Goal: Find specific page/section: Find specific page/section

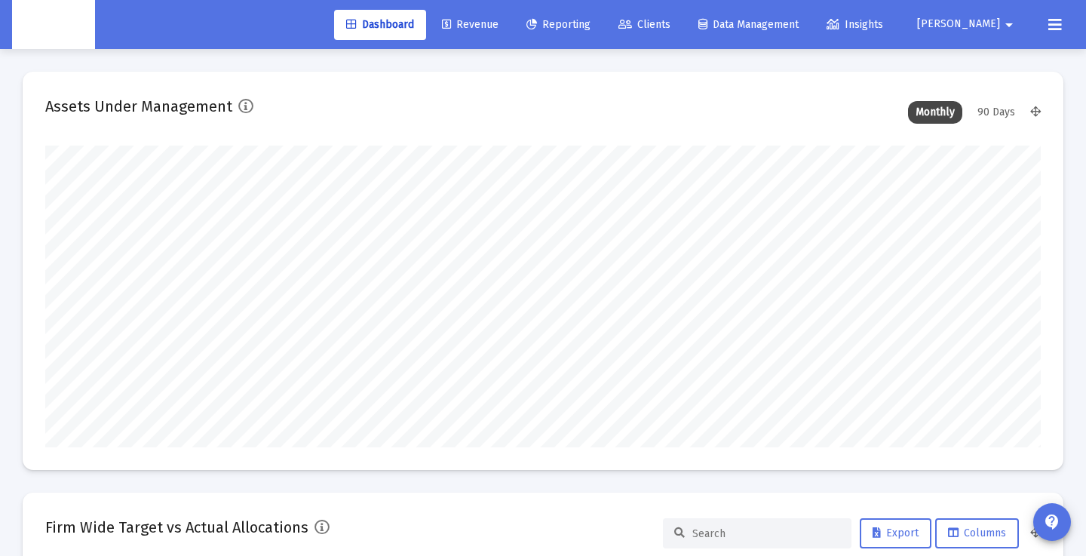
scroll to position [302, 996]
type input "2025-10-07"
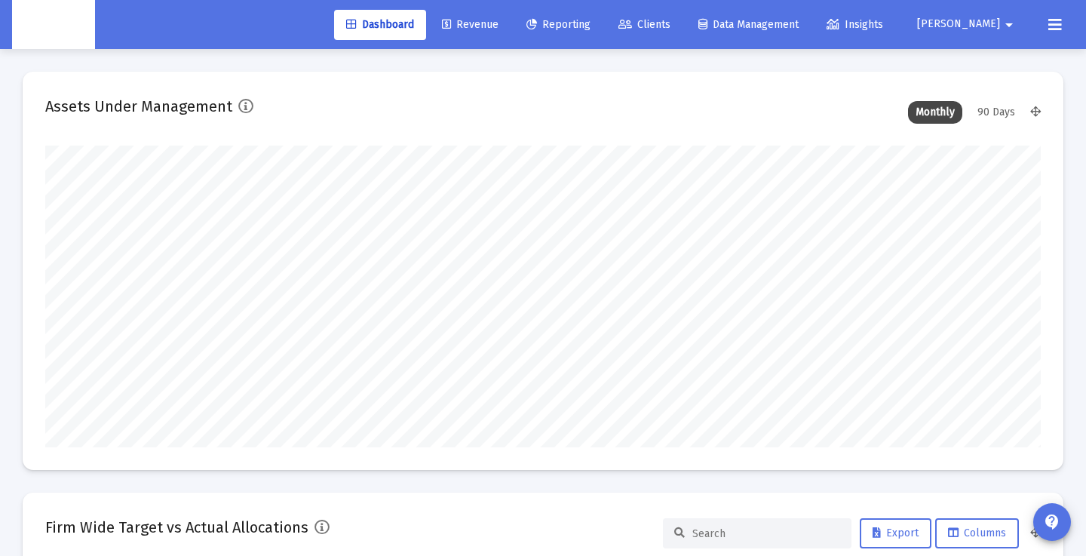
scroll to position [302, 464]
click at [671, 23] on span "Clients" at bounding box center [644, 24] width 52 height 13
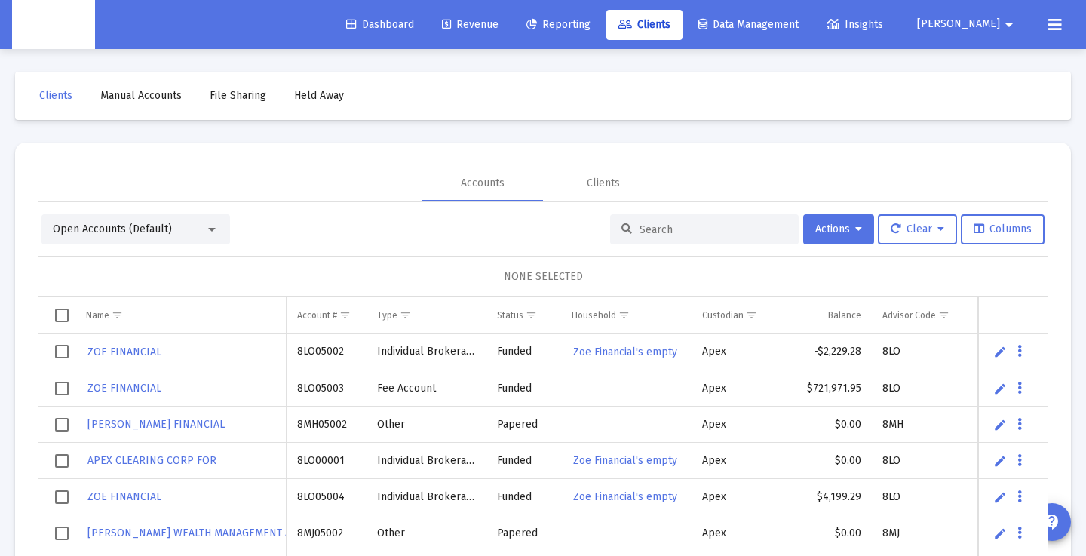
click at [698, 242] on div at bounding box center [704, 229] width 189 height 30
click at [695, 238] on div at bounding box center [704, 229] width 189 height 30
click at [680, 230] on input at bounding box center [714, 229] width 148 height 13
paste input "8MK05236"
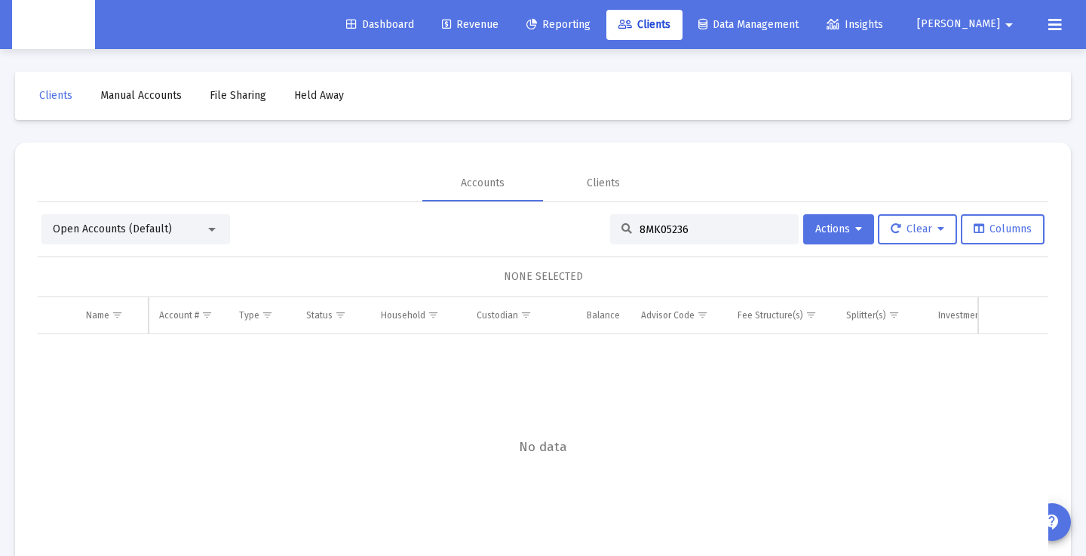
click at [211, 231] on div at bounding box center [212, 229] width 14 height 12
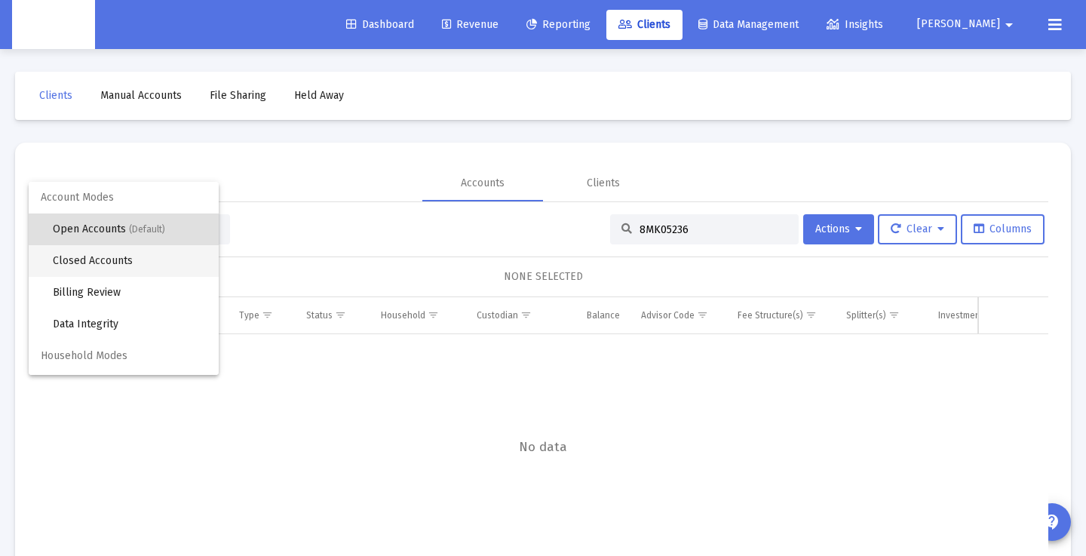
click at [140, 268] on span "Closed Accounts" at bounding box center [130, 261] width 154 height 32
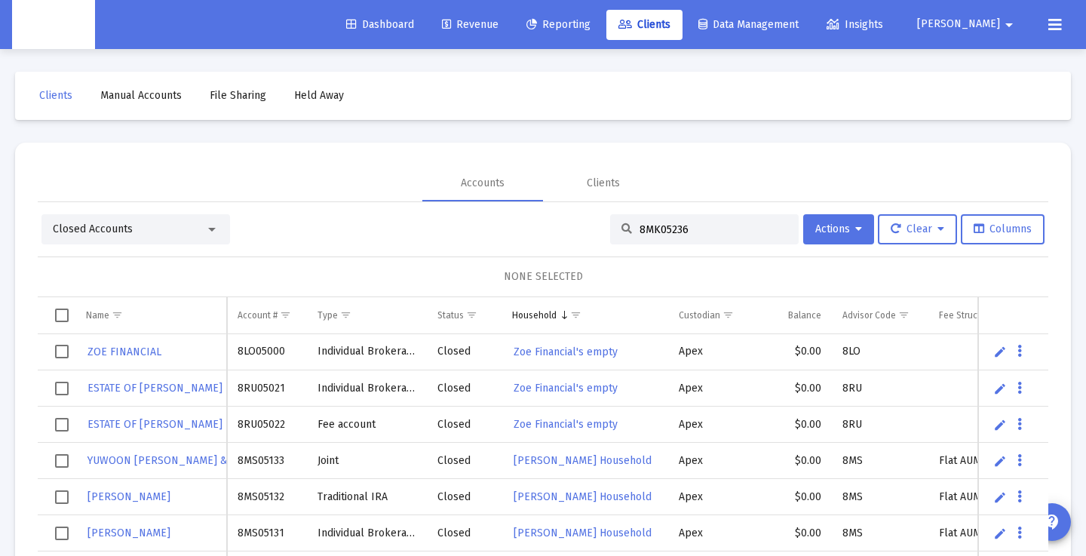
click at [640, 226] on input "8MK05236" at bounding box center [714, 229] width 148 height 13
paste input "RU05021"
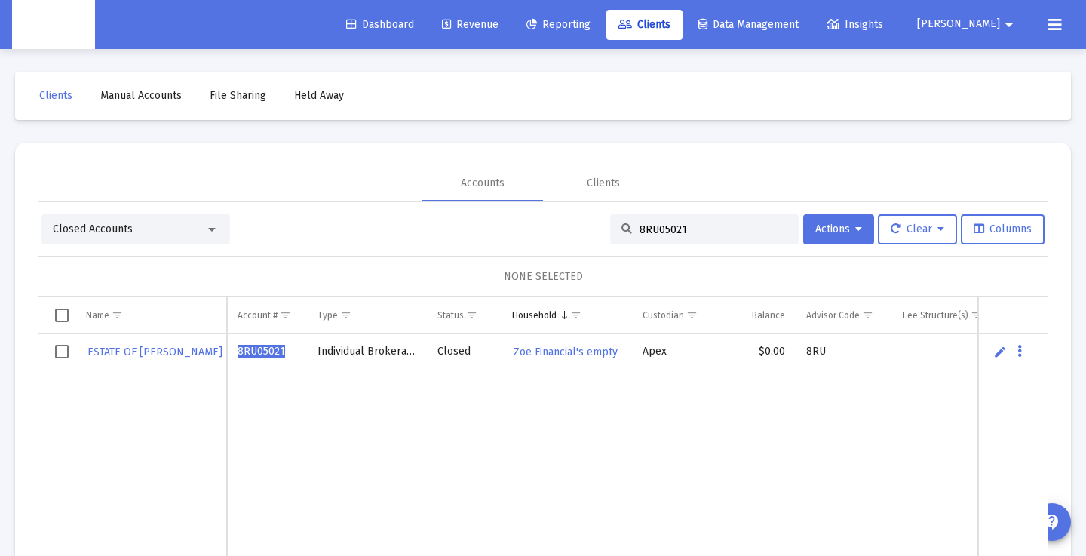
click at [689, 235] on input "8RU05021" at bounding box center [714, 229] width 148 height 13
paste input "MK05236"
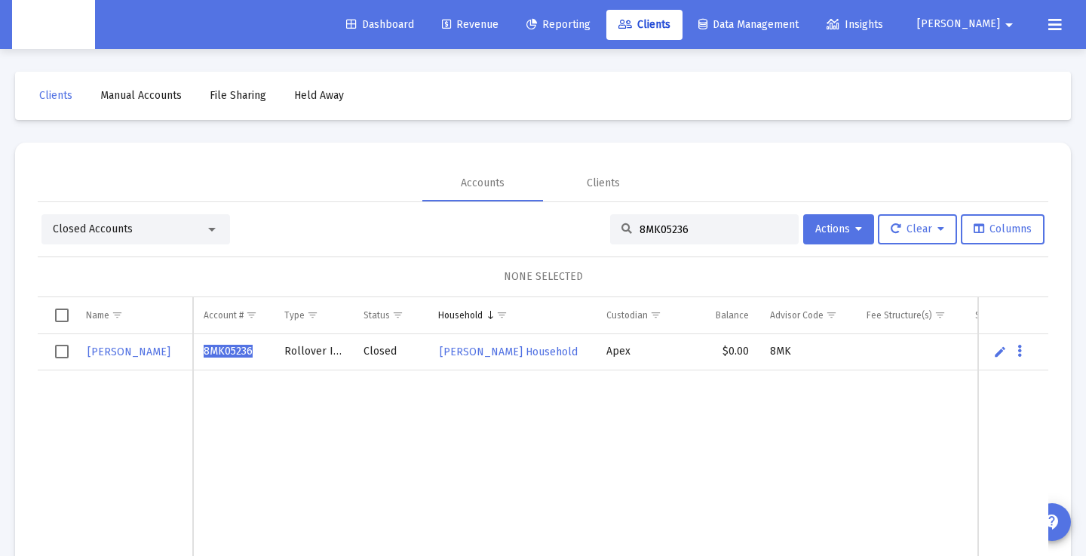
type input "8MK05236"
click at [369, 187] on div "Accounts Clients" at bounding box center [543, 183] width 1011 height 36
click at [648, 226] on input "8MK05236" at bounding box center [714, 229] width 148 height 13
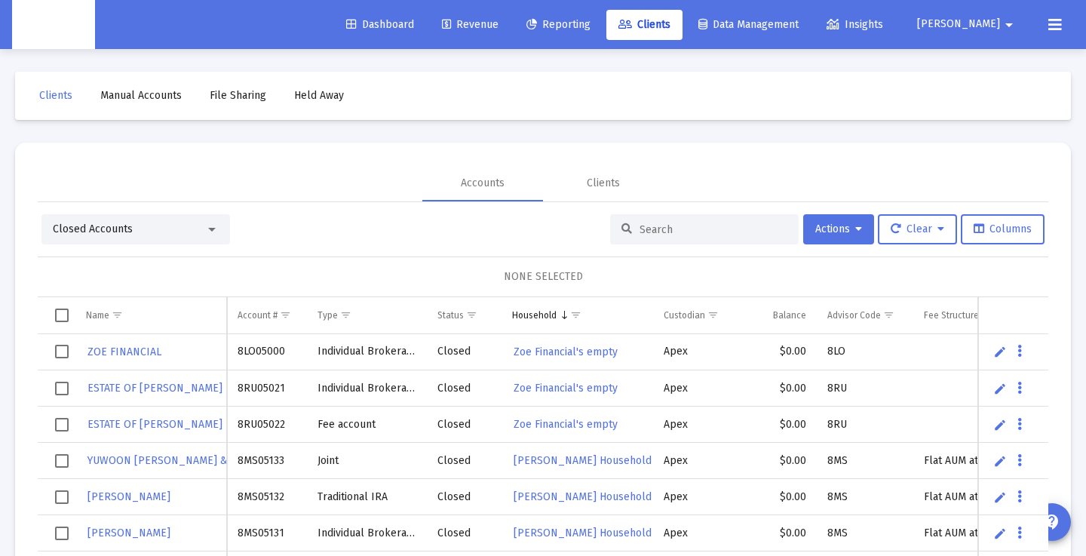
paste input "8MK05236"
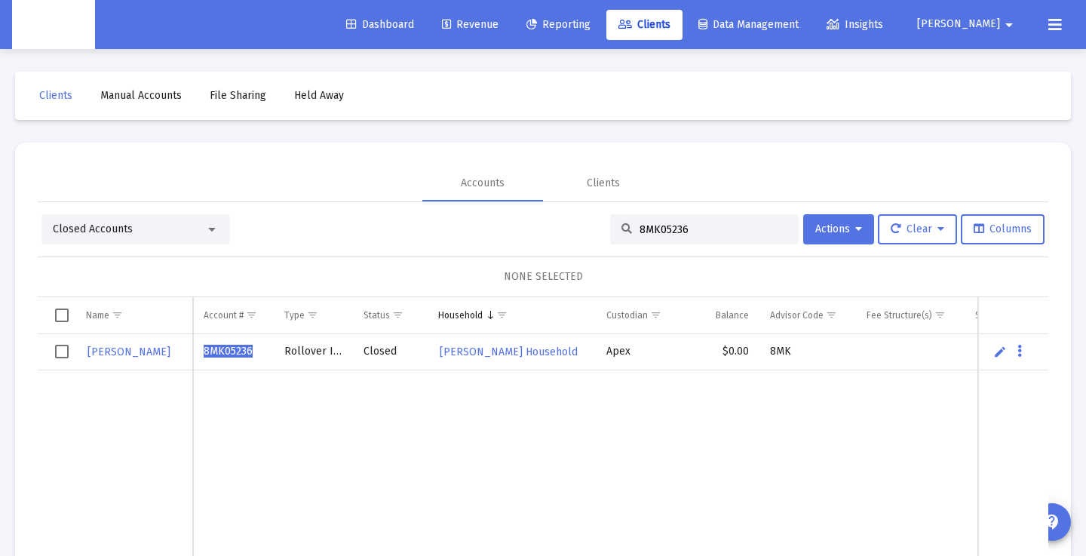
type input "8MK05236"
click at [156, 354] on span "ANDREW INCHIOSA" at bounding box center [128, 351] width 83 height 13
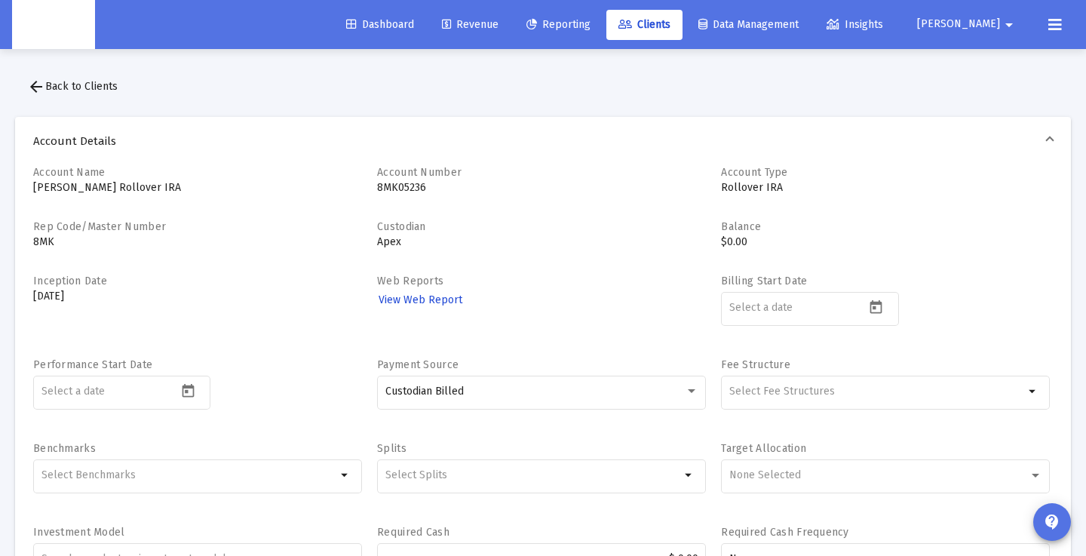
click at [394, 305] on span "View Web Report" at bounding box center [421, 299] width 84 height 13
click at [63, 89] on span "arrow_back Back to Clients" at bounding box center [72, 86] width 91 height 13
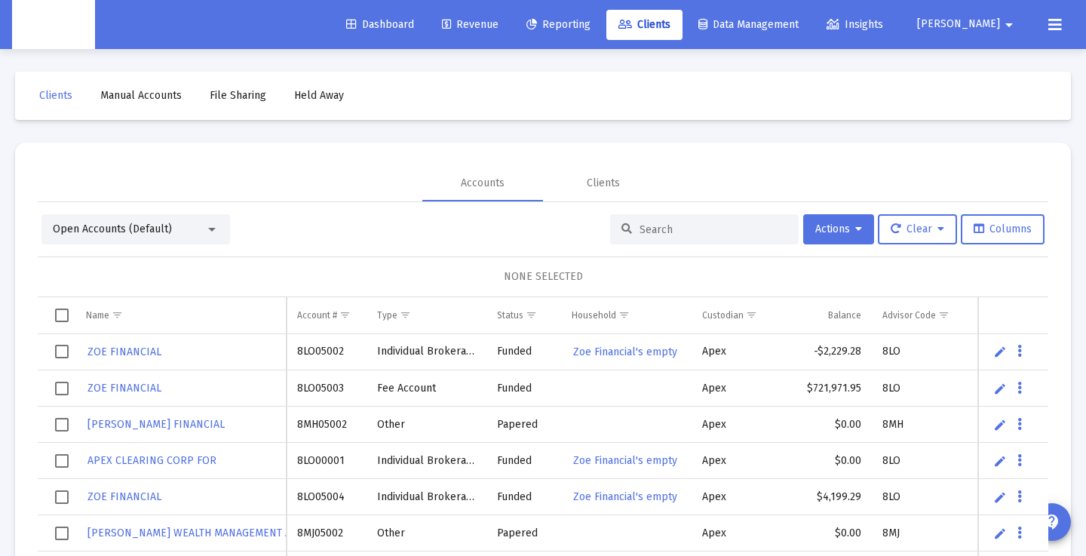
click at [621, 240] on div at bounding box center [704, 229] width 189 height 30
click at [629, 235] on div at bounding box center [704, 229] width 189 height 30
click at [614, 186] on div "Clients" at bounding box center [603, 183] width 33 height 15
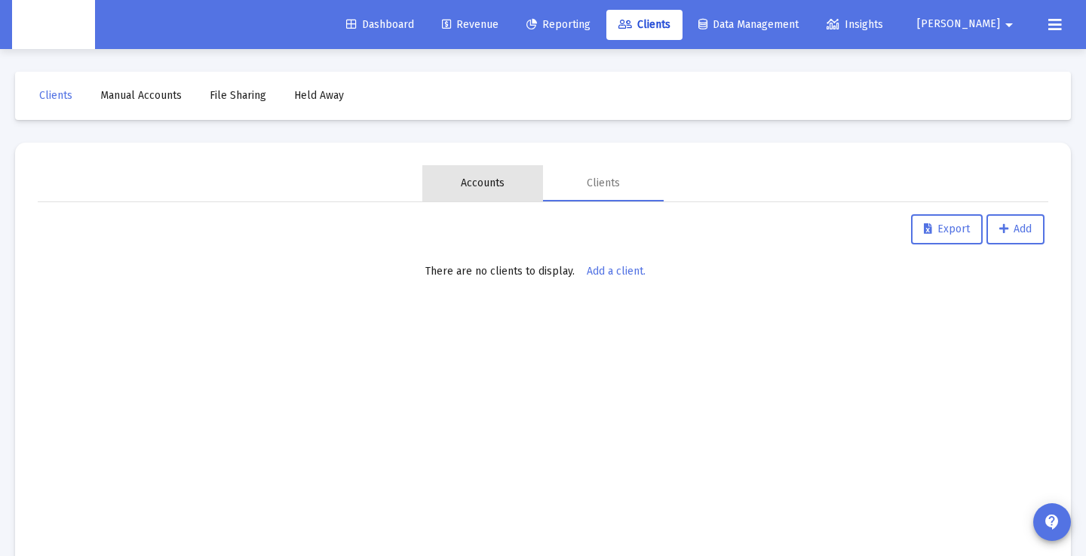
click at [465, 180] on div "Accounts" at bounding box center [483, 183] width 44 height 15
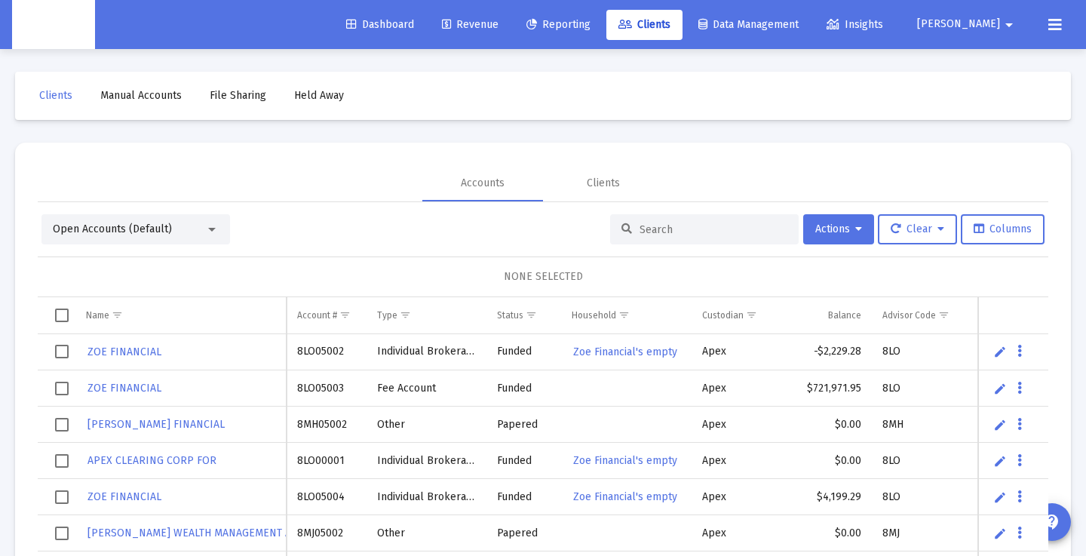
click at [654, 233] on input at bounding box center [714, 229] width 148 height 13
paste input "8MK05236"
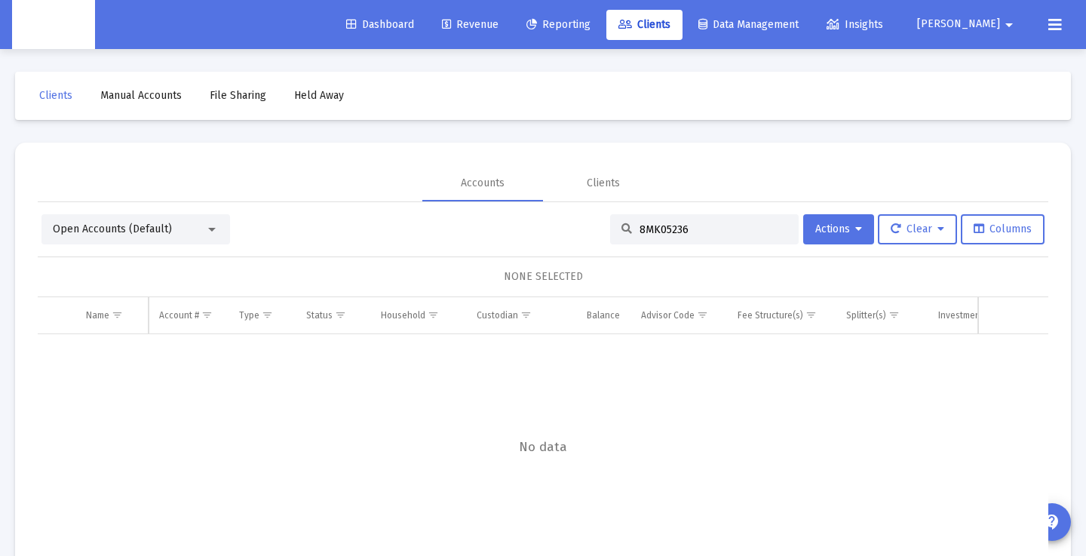
type input "8MK05236"
click at [178, 225] on div "Open Accounts (Default)" at bounding box center [129, 229] width 152 height 15
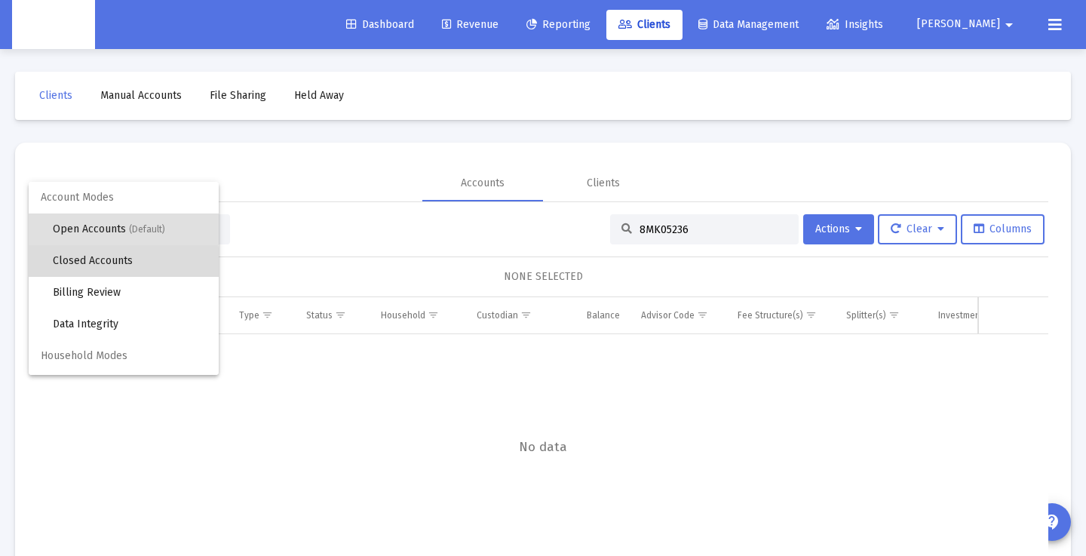
click at [86, 266] on span "Closed Accounts" at bounding box center [130, 261] width 154 height 32
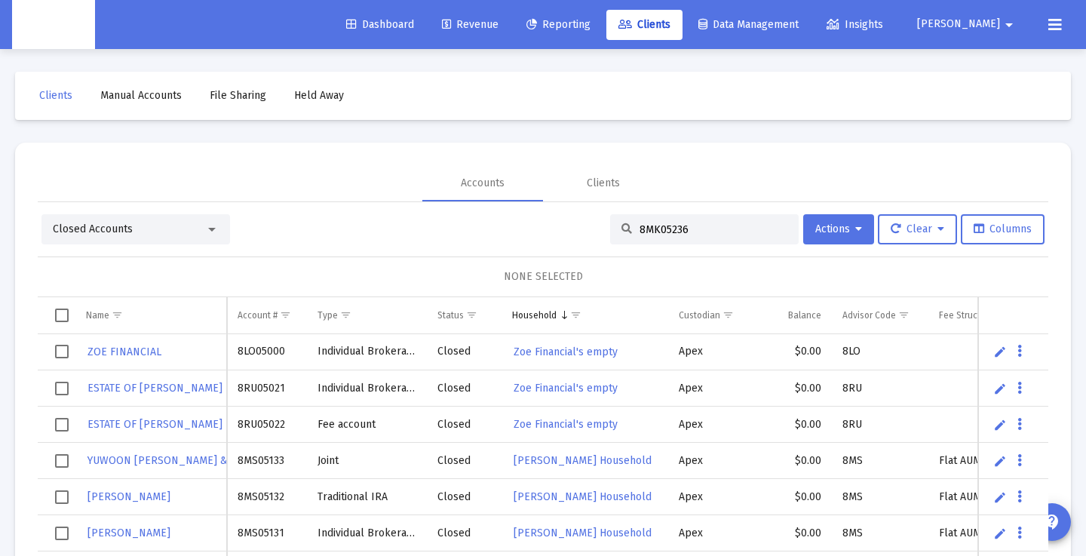
click at [625, 234] on div "8MK05236" at bounding box center [704, 229] width 189 height 30
click at [621, 228] on icon at bounding box center [626, 229] width 11 height 11
click at [733, 231] on input "8MK05236" at bounding box center [714, 229] width 148 height 13
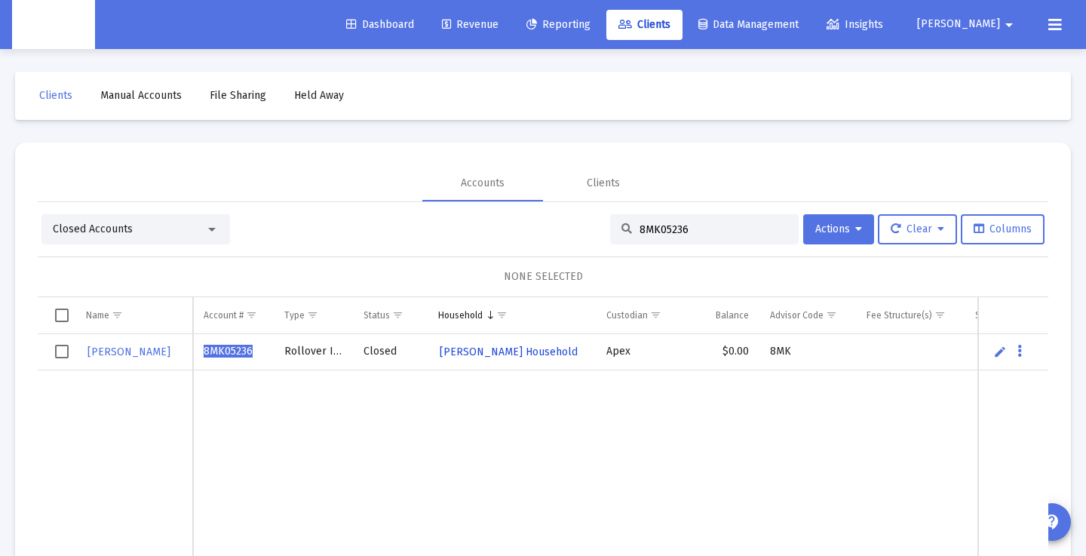
click at [546, 350] on span "Andrew Inchiosa's Household" at bounding box center [509, 351] width 138 height 13
